Goal: Task Accomplishment & Management: Complete application form

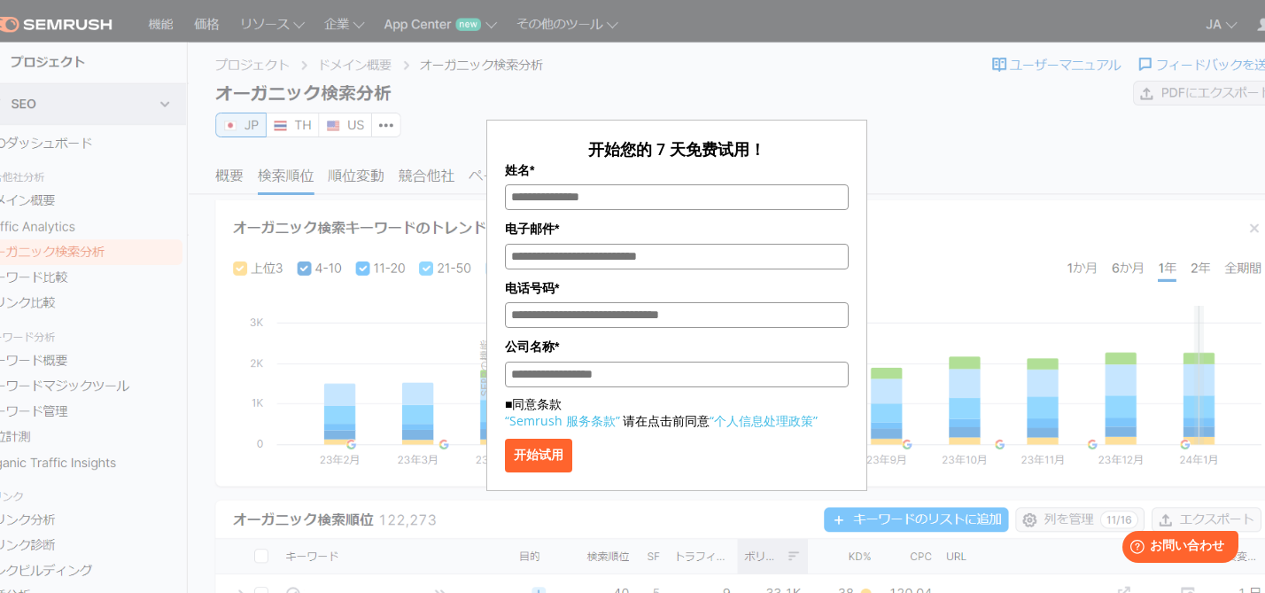
click at [972, 159] on div "开始您的 7 天免费试用！ 姓名* 电子邮件* 电话号码* 公司名称* ■同意条款 “Semrush 服务条款” 请在点击前同意 “个人信息处理政策” 开始试用" at bounding box center [677, 256] width 886 height 469
click at [564, 462] on font "开始试用" at bounding box center [539, 454] width 50 height 14
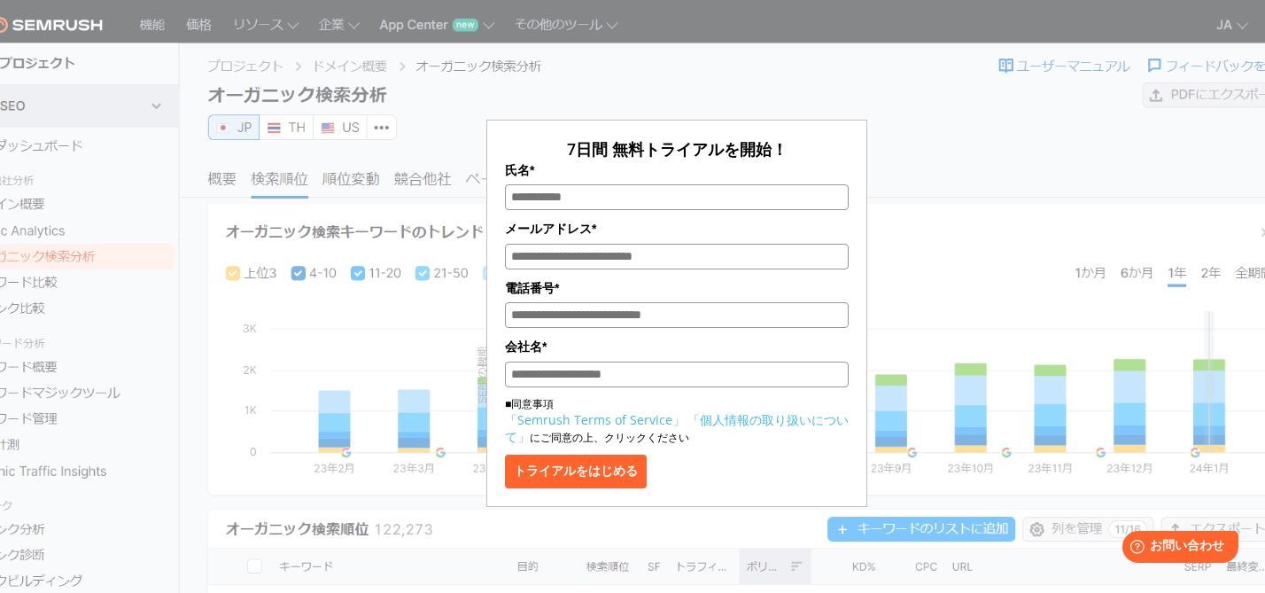
click at [611, 198] on input "氏名*" at bounding box center [677, 197] width 344 height 26
